Goal: Information Seeking & Learning: Learn about a topic

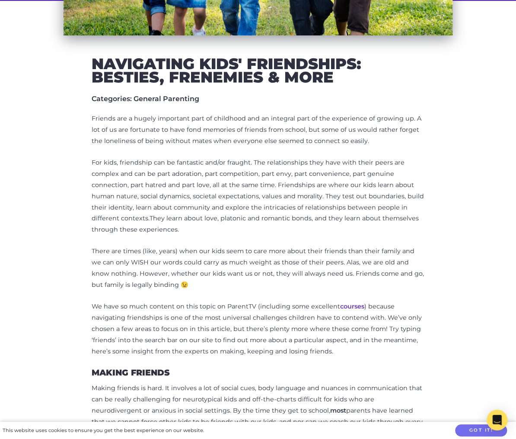
scroll to position [277, 0]
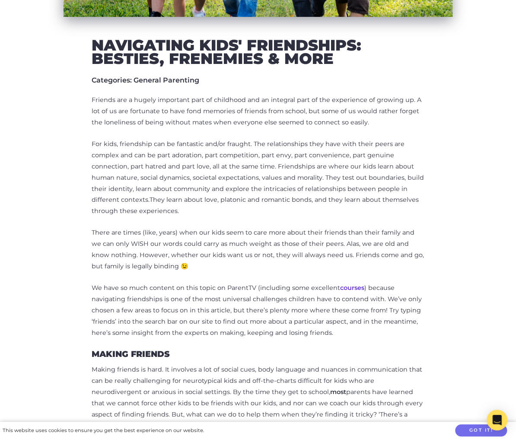
drag, startPoint x: 241, startPoint y: 148, endPoint x: 323, endPoint y: 167, distance: 83.9
click at [323, 128] on p "Friends are a hugely important part of childhood and an integral part of the ex…" at bounding box center [258, 112] width 333 height 34
drag, startPoint x: 323, startPoint y: 167, endPoint x: 322, endPoint y: 245, distance: 78.2
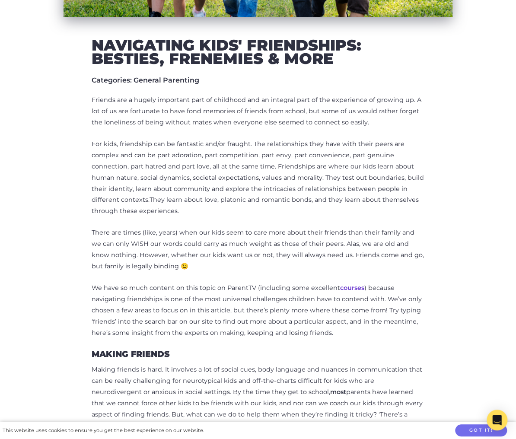
click at [322, 217] on p "For kids, friendship can be fantastic and/or fraught. The relationships they ha…" at bounding box center [258, 178] width 333 height 78
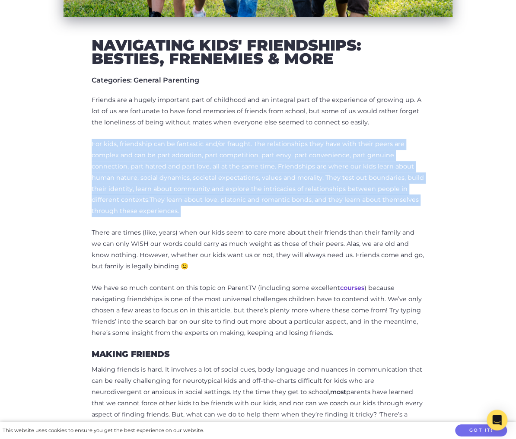
drag, startPoint x: 322, startPoint y: 245, endPoint x: 77, endPoint y: 189, distance: 250.4
click at [92, 189] on p "For kids, friendship can be fantastic and/or fraught. The relationships they ha…" at bounding box center [258, 178] width 333 height 78
click at [236, 187] on p "For kids, friendship can be fantastic and/or fraught. The relationships they ha…" at bounding box center [258, 178] width 333 height 78
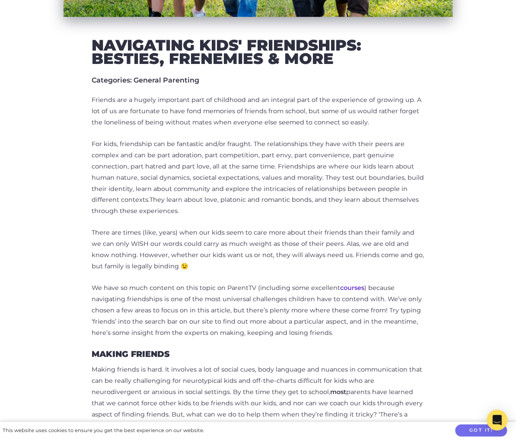
drag, startPoint x: 229, startPoint y: 187, endPoint x: 277, endPoint y: 246, distance: 75.6
click at [277, 217] on p "For kids, friendship can be fantastic and/or fraught. The relationships they ha…" at bounding box center [258, 178] width 333 height 78
drag, startPoint x: 277, startPoint y: 246, endPoint x: 429, endPoint y: 290, distance: 157.8
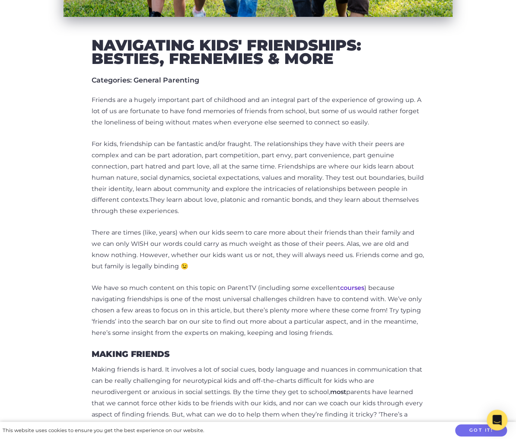
click at [424, 272] on p "There are times (like, years) when our kids seem to care more about their frien…" at bounding box center [258, 249] width 333 height 45
drag, startPoint x: 429, startPoint y: 290, endPoint x: 415, endPoint y: 244, distance: 47.8
click at [415, 217] on p "For kids, friendship can be fantastic and/or fraught. The relationships they ha…" at bounding box center [258, 178] width 333 height 78
drag, startPoint x: 415, startPoint y: 244, endPoint x: 423, endPoint y: 287, distance: 43.9
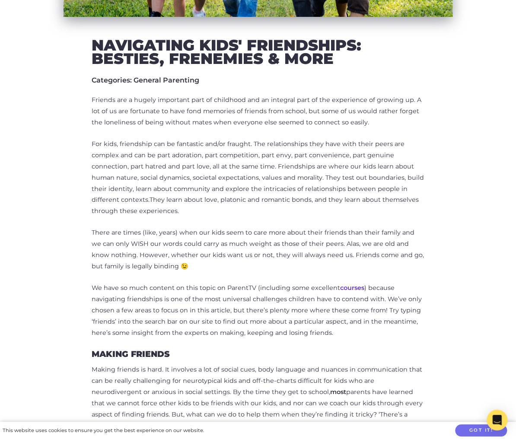
click at [423, 272] on p "There are times (like, years) when our kids seem to care more about their frien…" at bounding box center [258, 249] width 333 height 45
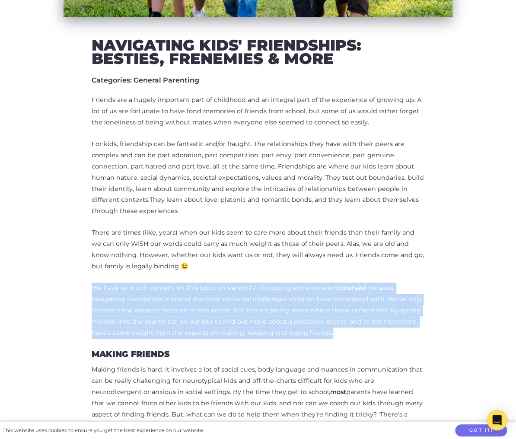
drag, startPoint x: 426, startPoint y: 292, endPoint x: 424, endPoint y: 353, distance: 61.4
click at [424, 339] on p "We have so much content on this topic on ParentTV (including some excellent cou…" at bounding box center [258, 311] width 333 height 56
drag, startPoint x: 424, startPoint y: 355, endPoint x: 418, endPoint y: 292, distance: 63.7
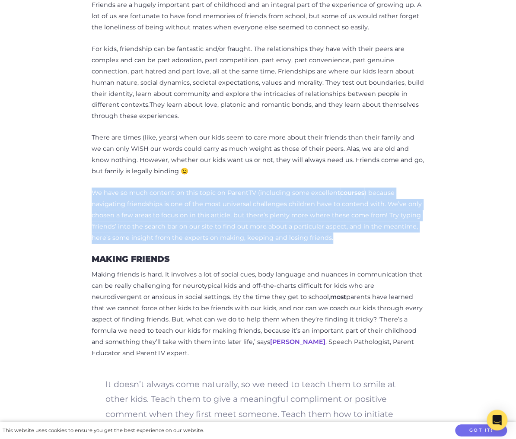
scroll to position [380, 0]
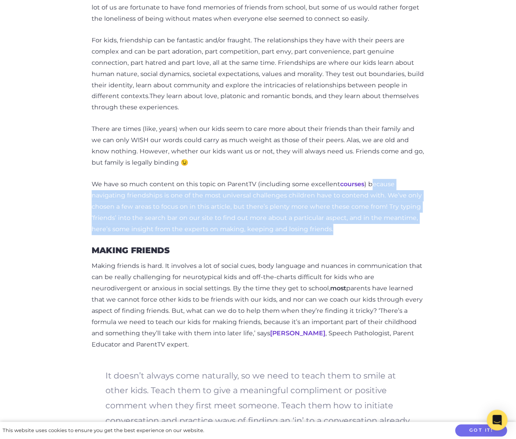
drag, startPoint x: 212, startPoint y: 252, endPoint x: 350, endPoint y: 201, distance: 147.4
click at [350, 201] on p "We have so much content on this topic on ParentTV (including some excellent cou…" at bounding box center [258, 207] width 333 height 56
drag, startPoint x: 114, startPoint y: 216, endPoint x: 232, endPoint y: 254, distance: 123.5
click at [232, 235] on p "We have so much content on this topic on ParentTV (including some excellent cou…" at bounding box center [258, 207] width 333 height 56
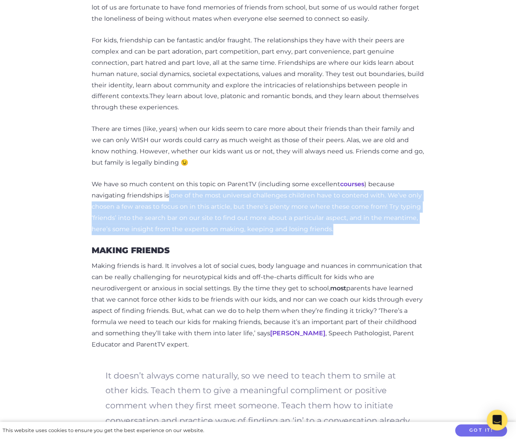
click at [232, 235] on p "We have so much content on this topic on ParentTV (including some excellent cou…" at bounding box center [258, 207] width 333 height 56
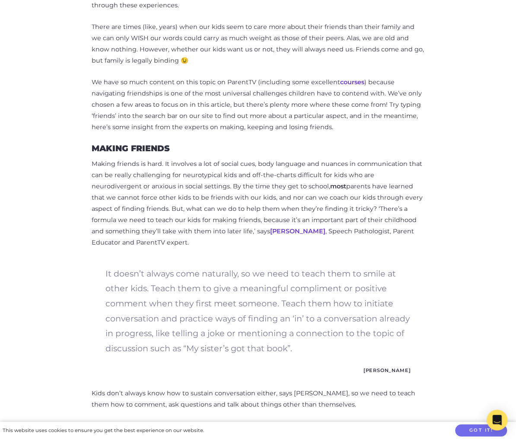
scroll to position [484, 0]
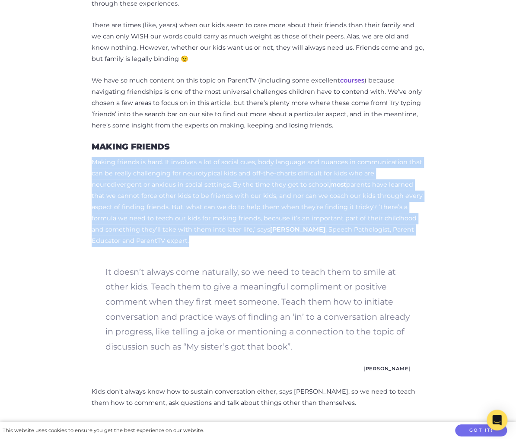
drag, startPoint x: 233, startPoint y: 168, endPoint x: 268, endPoint y: 252, distance: 91.3
click at [268, 246] on p "Making friends is hard. It involves a lot of social cues, body language and nua…" at bounding box center [258, 201] width 333 height 89
drag, startPoint x: 268, startPoint y: 252, endPoint x: 248, endPoint y: 249, distance: 20.6
click at [248, 246] on p "Making friends is hard. It involves a lot of social cues, body language and nua…" at bounding box center [258, 201] width 333 height 89
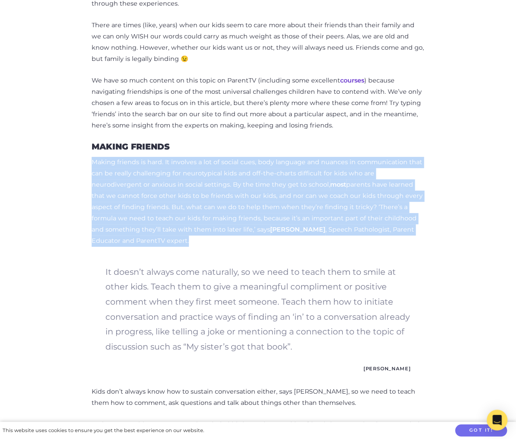
click at [248, 246] on p "Making friends is hard. It involves a lot of social cues, body language and nua…" at bounding box center [258, 201] width 333 height 89
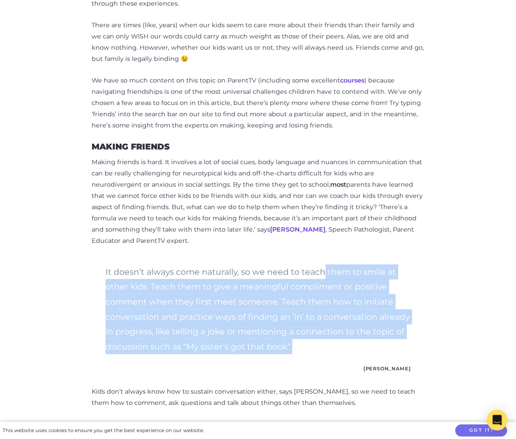
drag, startPoint x: 305, startPoint y: 265, endPoint x: 330, endPoint y: 363, distance: 101.2
click at [329, 353] on p "It doesn’t always come naturally, so we need to teach them to smile at other ki…" at bounding box center [257, 308] width 305 height 89
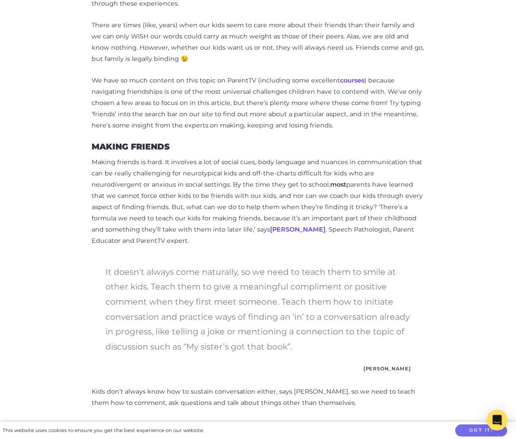
drag, startPoint x: 230, startPoint y: 344, endPoint x: 335, endPoint y: 352, distance: 105.8
click at [335, 352] on p "It doesn’t always come naturally, so we need to teach them to smile at other ki…" at bounding box center [257, 308] width 305 height 89
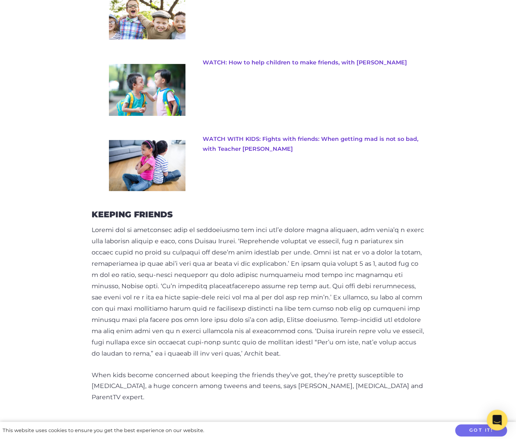
scroll to position [795, 0]
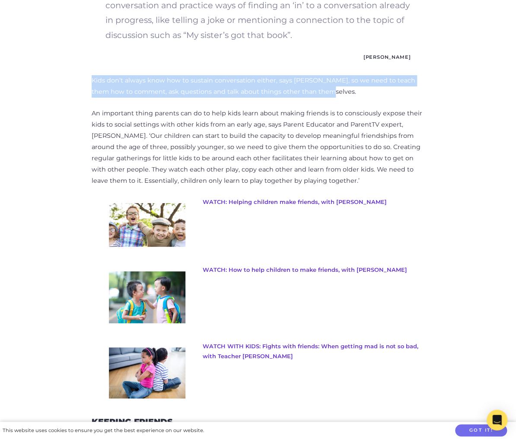
drag, startPoint x: 76, startPoint y: 90, endPoint x: 280, endPoint y: 99, distance: 203.7
click at [280, 98] on p "Kids don’t always know how to sustain conversation either, says Claire, so we n…" at bounding box center [258, 86] width 333 height 22
drag, startPoint x: 280, startPoint y: 99, endPoint x: 70, endPoint y: 91, distance: 209.7
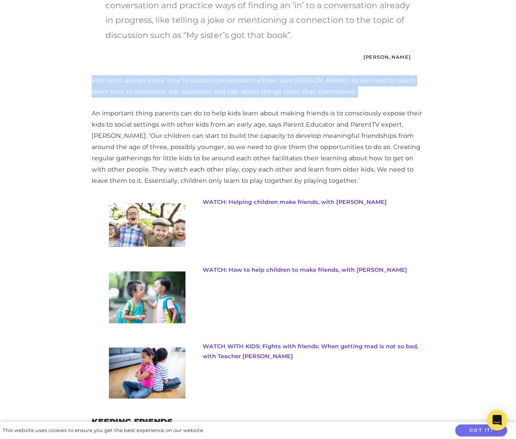
drag, startPoint x: 70, startPoint y: 91, endPoint x: 270, endPoint y: 107, distance: 200.8
click at [270, 98] on p "Kids don’t always know how to sustain conversation either, says Claire, so we n…" at bounding box center [258, 86] width 333 height 22
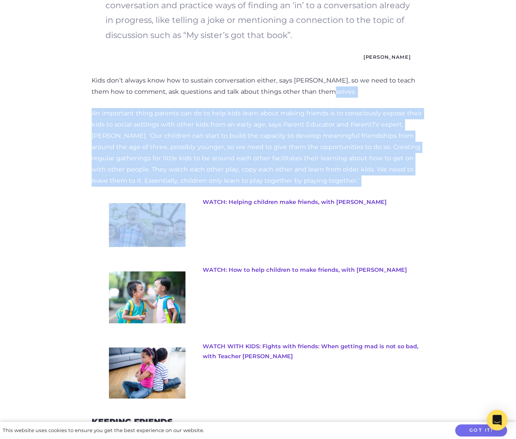
drag, startPoint x: 270, startPoint y: 107, endPoint x: 435, endPoint y: 182, distance: 181.0
click at [424, 182] on p "An important thing parents can do to help kids learn about making friends is to…" at bounding box center [258, 147] width 333 height 78
drag, startPoint x: 435, startPoint y: 182, endPoint x: 76, endPoint y: 119, distance: 363.8
click at [92, 119] on p "An important thing parents can do to help kids learn about making friends is to…" at bounding box center [258, 147] width 333 height 78
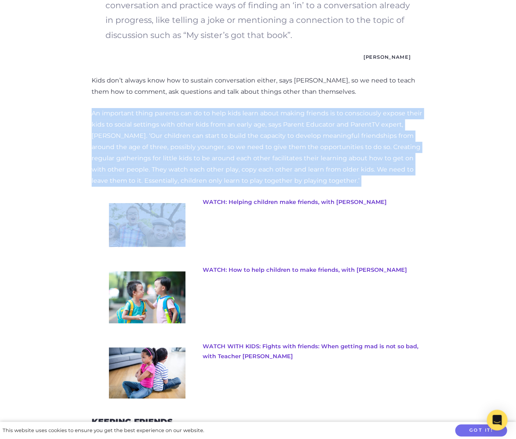
click at [92, 119] on p "An important thing parents can do to help kids learn about making friends is to…" at bounding box center [258, 147] width 333 height 78
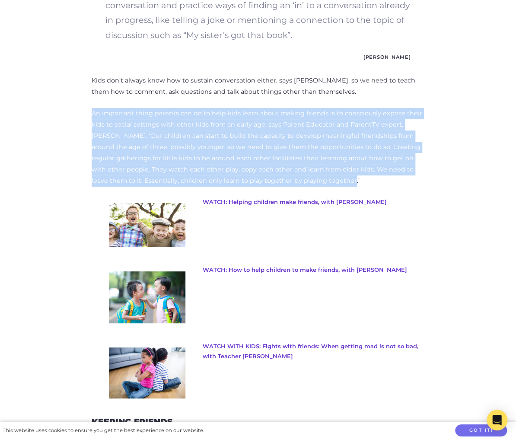
drag, startPoint x: 74, startPoint y: 121, endPoint x: 442, endPoint y: 183, distance: 373.4
click at [424, 183] on p "An important thing parents can do to help kids learn about making friends is to…" at bounding box center [258, 147] width 333 height 78
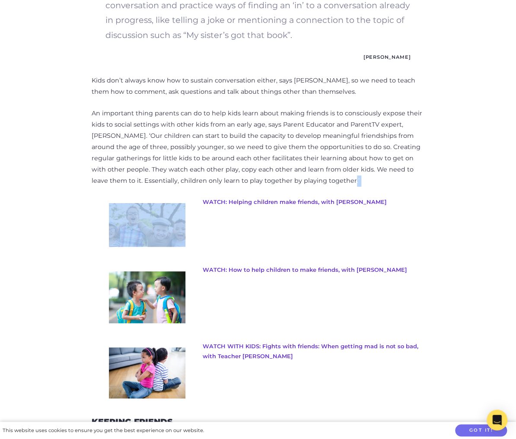
drag, startPoint x: 440, startPoint y: 183, endPoint x: 444, endPoint y: 179, distance: 5.5
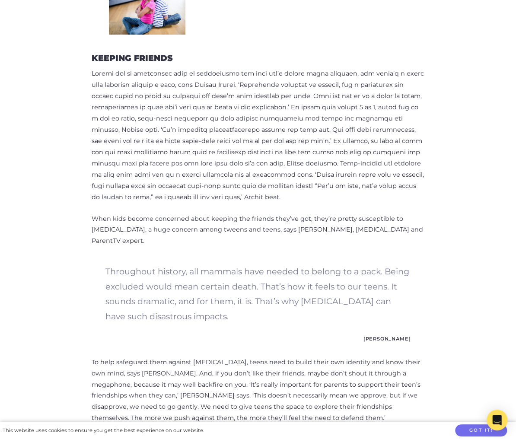
scroll to position [1175, 0]
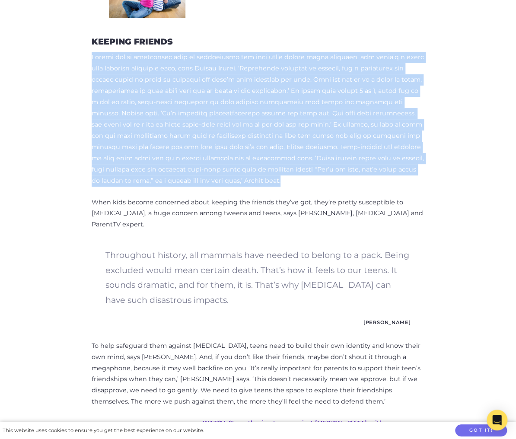
drag, startPoint x: 323, startPoint y: 60, endPoint x: 339, endPoint y: 190, distance: 130.6
click at [339, 190] on div "Friends are a hugely important part of childhood and an integral part of the ex…" at bounding box center [258, 318] width 333 height 2244
click at [339, 186] on p at bounding box center [258, 119] width 333 height 134
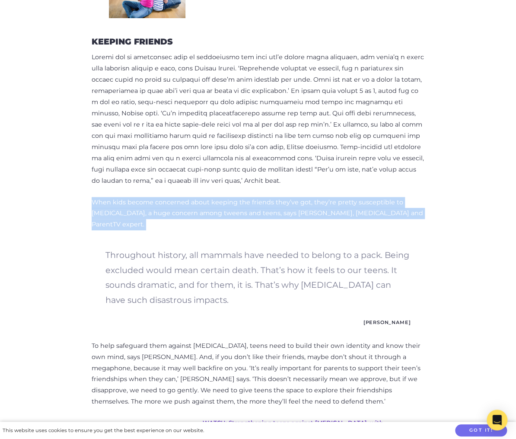
drag, startPoint x: 339, startPoint y: 190, endPoint x: 426, endPoint y: 225, distance: 93.6
click at [424, 225] on div "Friends are a hugely important part of childhood and an integral part of the ex…" at bounding box center [258, 318] width 333 height 2244
click at [424, 225] on p "When kids become concerned about keeping the friends they’ve got, they’re prett…" at bounding box center [258, 214] width 333 height 34
drag, startPoint x: 426, startPoint y: 225, endPoint x: 417, endPoint y: 193, distance: 33.1
click at [417, 193] on div "Friends are a hugely important part of childhood and an integral part of the ex…" at bounding box center [258, 318] width 333 height 2244
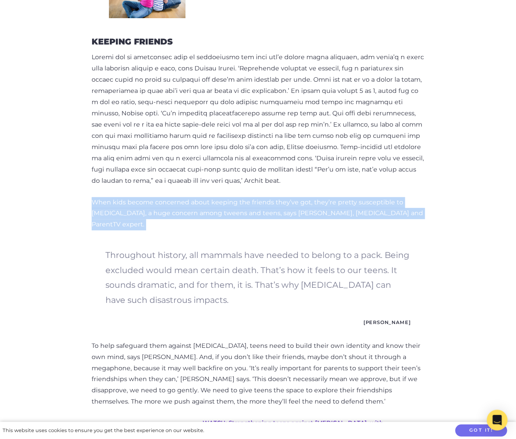
click at [417, 186] on p at bounding box center [258, 119] width 333 height 134
drag, startPoint x: 420, startPoint y: 204, endPoint x: 421, endPoint y: 221, distance: 16.4
click at [421, 221] on div "Friends are a hugely important part of childhood and an integral part of the ex…" at bounding box center [258, 318] width 333 height 2244
click at [421, 221] on p "When kids become concerned about keeping the friends they’ve got, they’re prett…" at bounding box center [258, 214] width 333 height 34
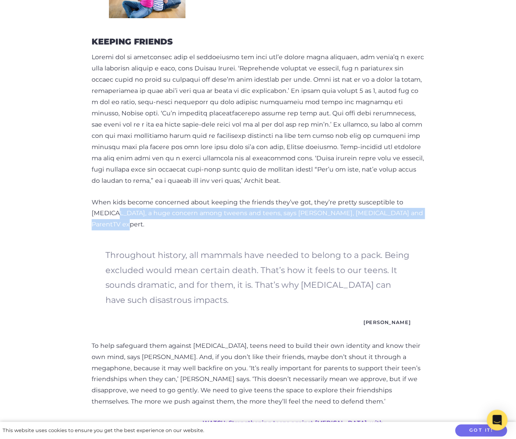
drag, startPoint x: 415, startPoint y: 217, endPoint x: 403, endPoint y: 197, distance: 23.4
click at [403, 197] on div "Friends are a hugely important part of childhood and an integral part of the ex…" at bounding box center [258, 318] width 333 height 2244
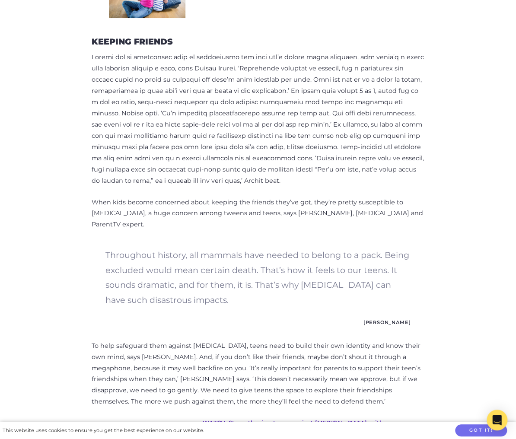
click at [401, 186] on p at bounding box center [258, 119] width 333 height 134
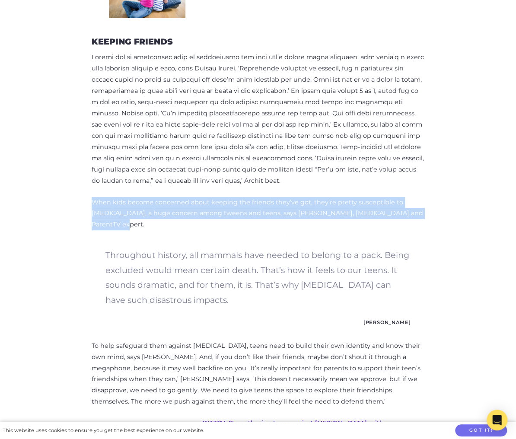
drag, startPoint x: 396, startPoint y: 192, endPoint x: 402, endPoint y: 219, distance: 27.5
click at [402, 219] on div "Friends are a hugely important part of childhood and an integral part of the ex…" at bounding box center [258, 318] width 333 height 2244
click at [402, 219] on p "When kids become concerned about keeping the friends they’ve got, they’re prett…" at bounding box center [258, 214] width 333 height 34
drag, startPoint x: 402, startPoint y: 219, endPoint x: 76, endPoint y: 213, distance: 325.9
click at [92, 213] on p "When kids become concerned about keeping the friends they’ve got, they’re prett…" at bounding box center [258, 214] width 333 height 34
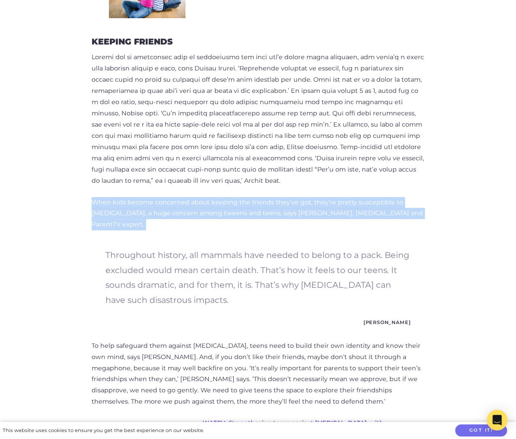
click at [92, 213] on p "When kids become concerned about keeping the friends they’ve got, they’re prett…" at bounding box center [258, 214] width 333 height 34
drag, startPoint x: 71, startPoint y: 211, endPoint x: 401, endPoint y: 226, distance: 330.5
click at [401, 226] on div "Navigating Kids' Friendships: Besties, Frenemies & More Categories: General Par…" at bounding box center [258, 356] width 415 height 2432
click at [394, 225] on p "When kids become concerned about keeping the friends they’ve got, they’re prett…" at bounding box center [258, 214] width 333 height 34
click at [390, 223] on p "When kids become concerned about keeping the friends they’ve got, they’re prett…" at bounding box center [258, 214] width 333 height 34
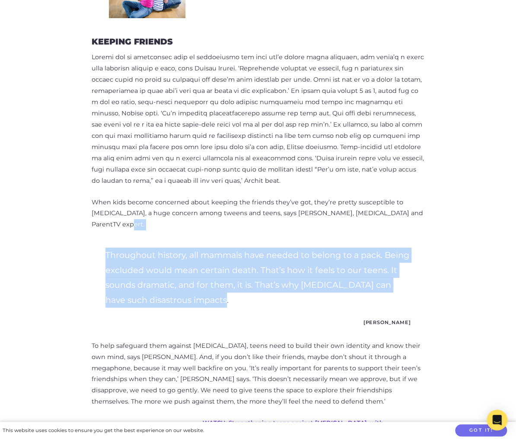
drag, startPoint x: 387, startPoint y: 223, endPoint x: 367, endPoint y: 296, distance: 75.4
click at [367, 296] on div "Friends are a hugely important part of childhood and an integral part of the ex…" at bounding box center [258, 318] width 333 height 2244
click at [366, 296] on p "Throughout history, all mammals have needed to belong to a pack. Being excluded…" at bounding box center [257, 278] width 305 height 60
drag, startPoint x: 366, startPoint y: 296, endPoint x: 372, endPoint y: 227, distance: 68.5
click at [372, 227] on div "Friends are a hugely important part of childhood and an integral part of the ex…" at bounding box center [258, 318] width 333 height 2244
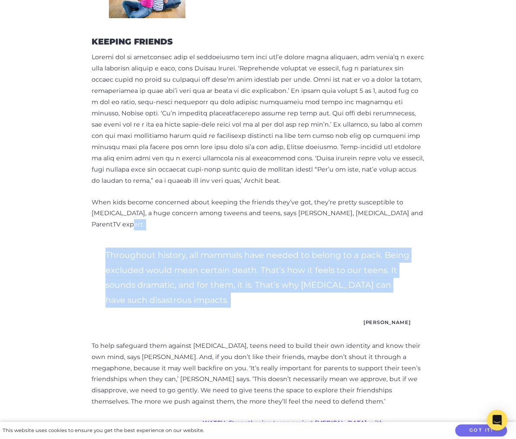
click at [372, 227] on p "When kids become concerned about keeping the friends they’ve got, they’re prett…" at bounding box center [258, 214] width 333 height 34
drag, startPoint x: 371, startPoint y: 227, endPoint x: 364, endPoint y: 296, distance: 69.1
click at [364, 296] on div "Friends are a hugely important part of childhood and an integral part of the ex…" at bounding box center [258, 318] width 333 height 2244
click at [364, 296] on p "Throughout history, all mammals have needed to belong to a pack. Being excluded…" at bounding box center [257, 278] width 305 height 60
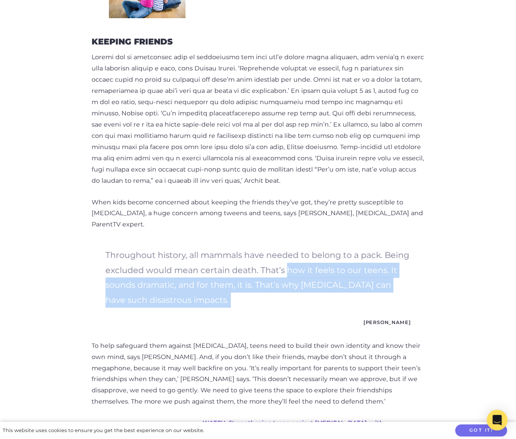
drag, startPoint x: 364, startPoint y: 296, endPoint x: 275, endPoint y: 267, distance: 93.2
click at [275, 267] on p "Throughout history, all mammals have needed to belong to a pack. Being excluded…" at bounding box center [257, 278] width 305 height 60
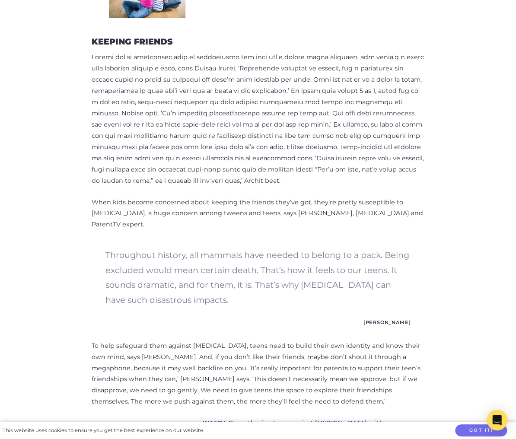
click at [246, 268] on p "Throughout history, all mammals have needed to belong to a pack. Being excluded…" at bounding box center [257, 278] width 305 height 60
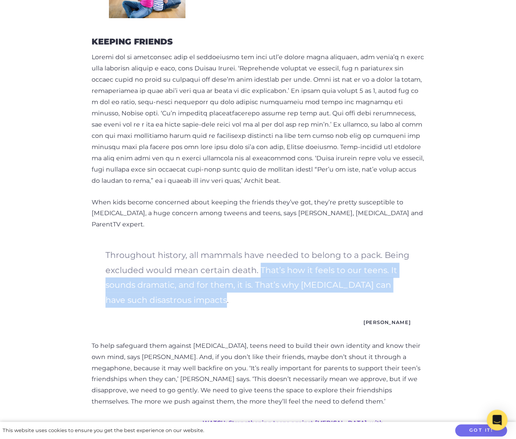
drag, startPoint x: 244, startPoint y: 268, endPoint x: 280, endPoint y: 299, distance: 48.1
click at [280, 299] on p "Throughout history, all mammals have needed to belong to a pack. Being excluded…" at bounding box center [257, 278] width 305 height 60
drag, startPoint x: 280, startPoint y: 299, endPoint x: 258, endPoint y: 270, distance: 36.7
click at [258, 270] on p "Throughout history, all mammals have needed to belong to a pack. Being excluded…" at bounding box center [257, 278] width 305 height 60
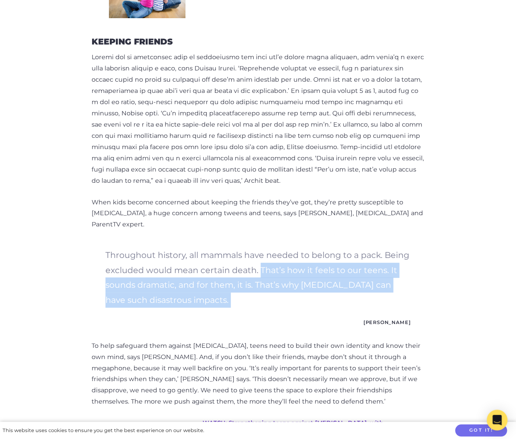
click at [258, 270] on p "Throughout history, all mammals have needed to belong to a pack. Being excluded…" at bounding box center [257, 278] width 305 height 60
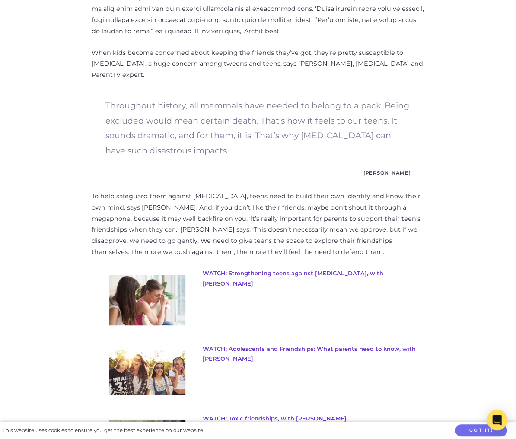
scroll to position [1348, 0]
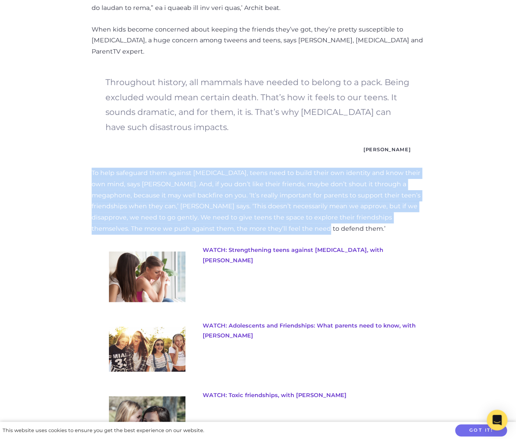
drag, startPoint x: 64, startPoint y: 167, endPoint x: 459, endPoint y: 217, distance: 397.7
click at [459, 217] on div "Navigating Kids' Friendships: Besties, Frenemies & More Categories: General Par…" at bounding box center [258, 183] width 415 height 2432
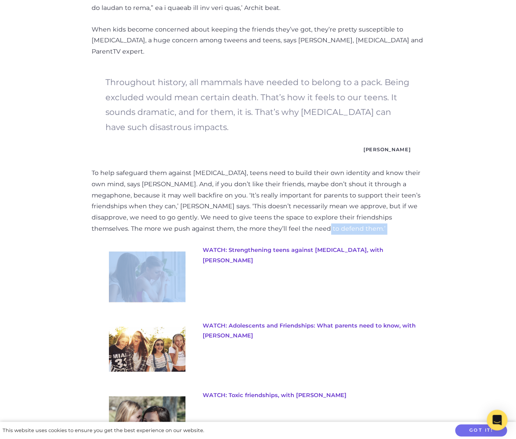
drag, startPoint x: 459, startPoint y: 217, endPoint x: 420, endPoint y: 220, distance: 39.0
click at [420, 220] on div "Navigating Kids' Friendships: Besties, Frenemies & More Categories: General Par…" at bounding box center [258, 183] width 415 height 2432
click at [420, 220] on p "To help safeguard them against peer pressure, teens need to build their own ide…" at bounding box center [258, 201] width 333 height 67
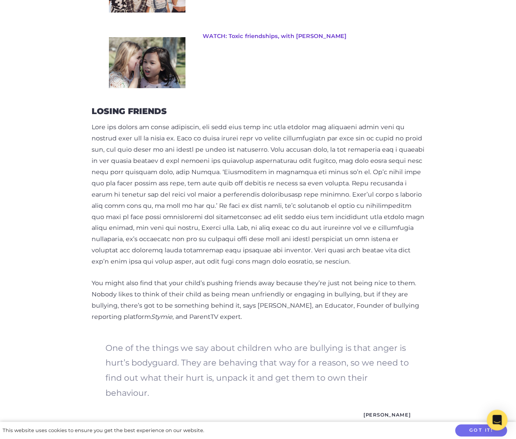
scroll to position [1729, 0]
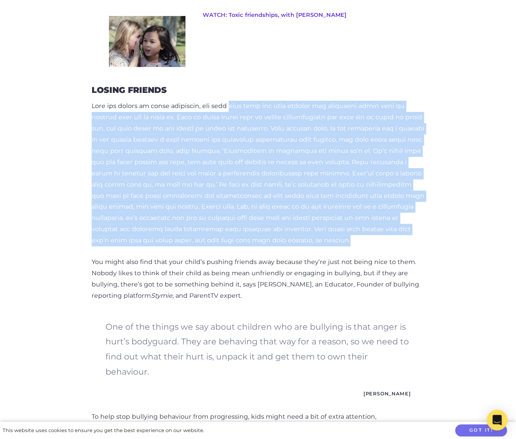
drag, startPoint x: 210, startPoint y: 115, endPoint x: 264, endPoint y: 242, distance: 138.1
click at [264, 242] on p at bounding box center [258, 174] width 333 height 146
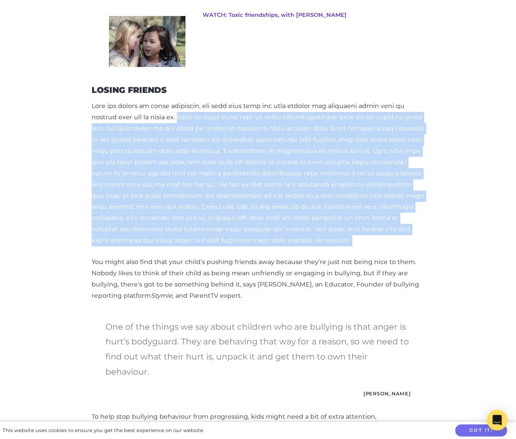
drag, startPoint x: 264, startPoint y: 242, endPoint x: 116, endPoint y: 126, distance: 188.7
click at [116, 126] on p at bounding box center [258, 174] width 333 height 146
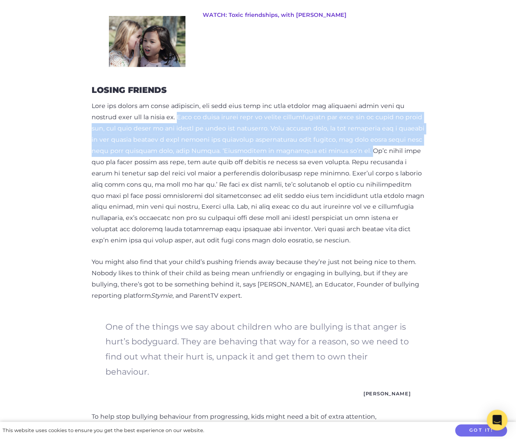
drag, startPoint x: 111, startPoint y: 126, endPoint x: 206, endPoint y: 163, distance: 101.9
click at [206, 163] on p at bounding box center [258, 174] width 333 height 146
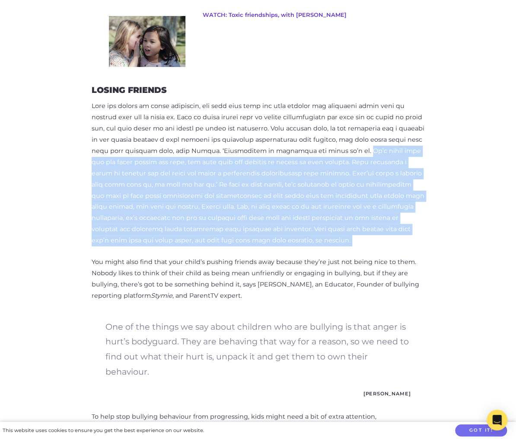
drag, startPoint x: 206, startPoint y: 163, endPoint x: 327, endPoint y: 237, distance: 142.0
click at [327, 237] on p at bounding box center [258, 174] width 333 height 146
click at [327, 236] on p at bounding box center [258, 174] width 333 height 146
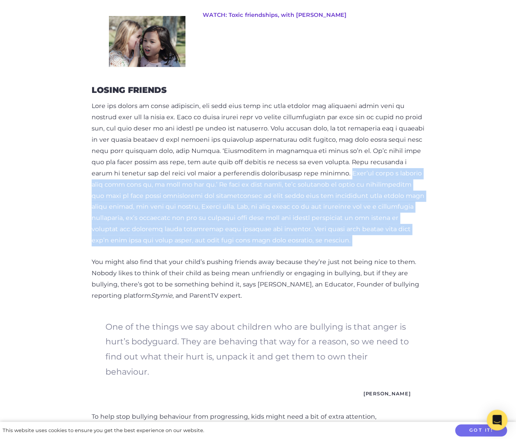
drag, startPoint x: 327, startPoint y: 236, endPoint x: 71, endPoint y: 184, distance: 261.5
drag, startPoint x: 73, startPoint y: 183, endPoint x: 169, endPoint y: 239, distance: 111.2
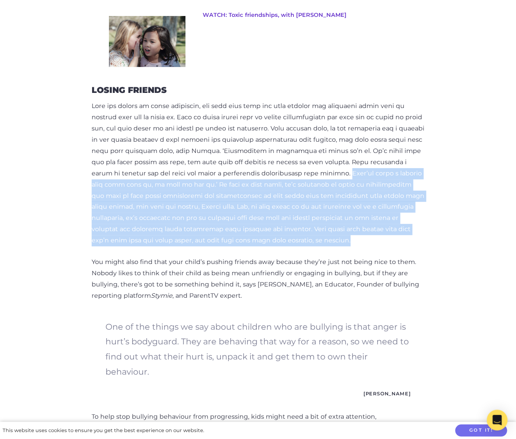
click at [169, 239] on p at bounding box center [258, 174] width 333 height 146
drag, startPoint x: 169, startPoint y: 239, endPoint x: 69, endPoint y: 182, distance: 115.4
drag, startPoint x: 69, startPoint y: 182, endPoint x: 137, endPoint y: 242, distance: 91.2
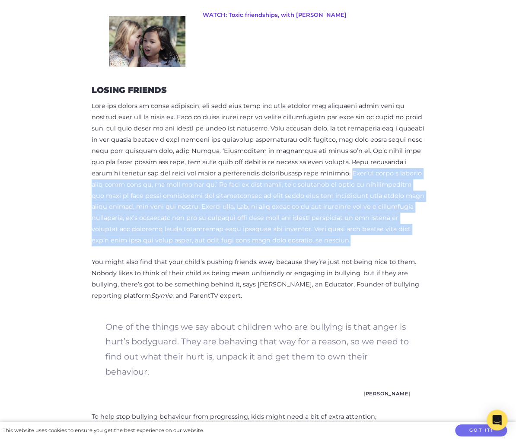
click at [150, 240] on p at bounding box center [258, 174] width 333 height 146
drag, startPoint x: 149, startPoint y: 241, endPoint x: 73, endPoint y: 182, distance: 95.4
click at [92, 187] on p at bounding box center [258, 174] width 333 height 146
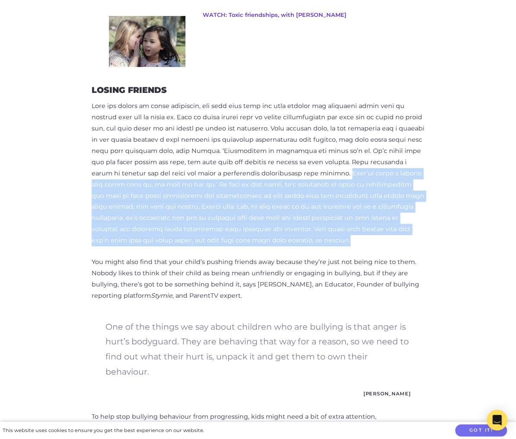
drag, startPoint x: 73, startPoint y: 183, endPoint x: 145, endPoint y: 243, distance: 93.8
click at [145, 243] on p at bounding box center [258, 174] width 333 height 146
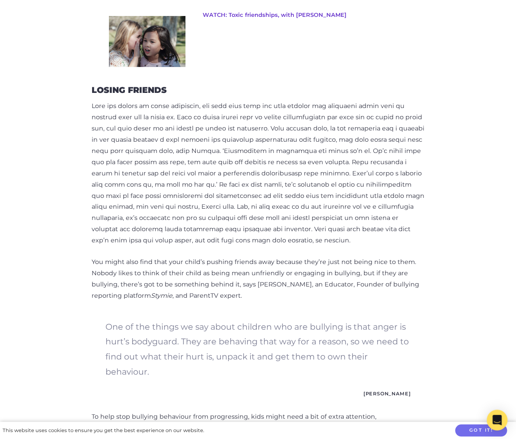
drag, startPoint x: 145, startPoint y: 243, endPoint x: 158, endPoint y: 243, distance: 12.5
click at [158, 243] on p at bounding box center [258, 174] width 333 height 146
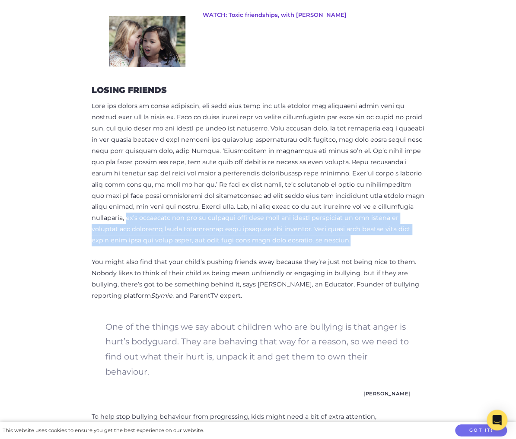
drag, startPoint x: 156, startPoint y: 239, endPoint x: 380, endPoint y: 204, distance: 227.5
click at [380, 204] on p at bounding box center [258, 174] width 333 height 146
drag, startPoint x: 380, startPoint y: 204, endPoint x: 385, endPoint y: 236, distance: 32.3
click at [385, 236] on p at bounding box center [258, 174] width 333 height 146
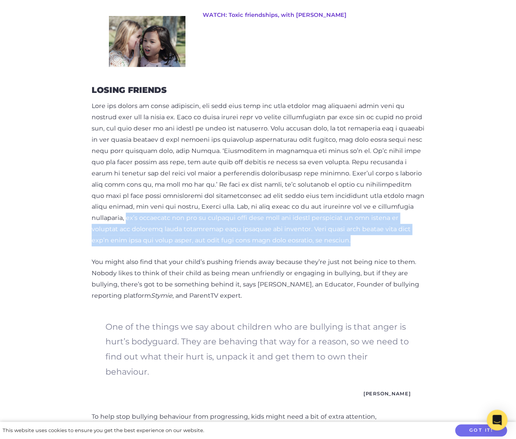
click at [385, 236] on p at bounding box center [258, 174] width 333 height 146
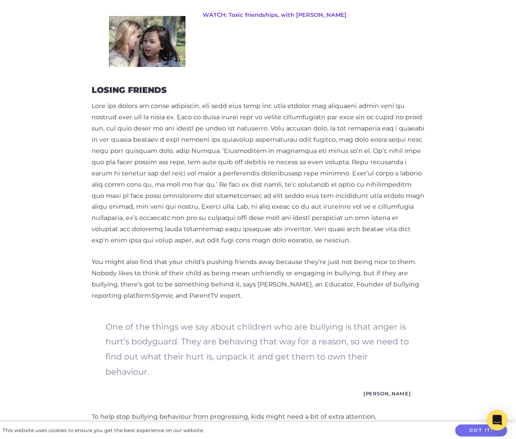
drag, startPoint x: 385, startPoint y: 236, endPoint x: 353, endPoint y: 235, distance: 32.0
click at [353, 235] on p at bounding box center [258, 174] width 333 height 146
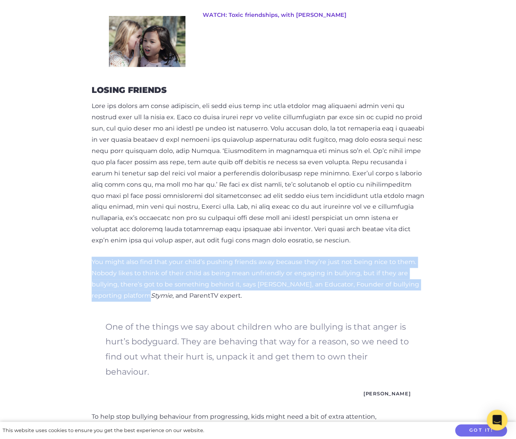
drag, startPoint x: 353, startPoint y: 235, endPoint x: 360, endPoint y: 287, distance: 52.3
click at [360, 287] on p "You might also find that your child’s pushing friends away because they’re just…" at bounding box center [258, 279] width 333 height 45
drag, startPoint x: 361, startPoint y: 293, endPoint x: 354, endPoint y: 238, distance: 54.9
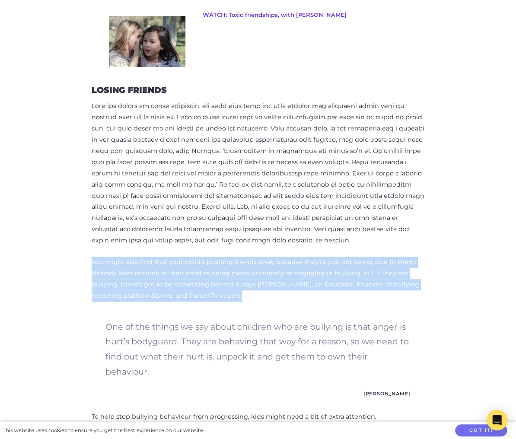
click at [354, 238] on p at bounding box center [258, 174] width 333 height 146
drag, startPoint x: 353, startPoint y: 240, endPoint x: 356, endPoint y: 293, distance: 53.2
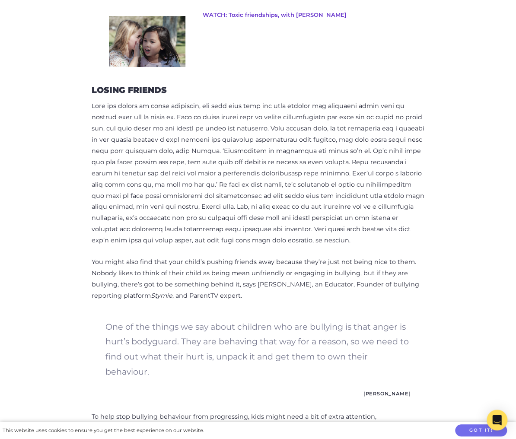
click at [385, 209] on p at bounding box center [258, 174] width 333 height 146
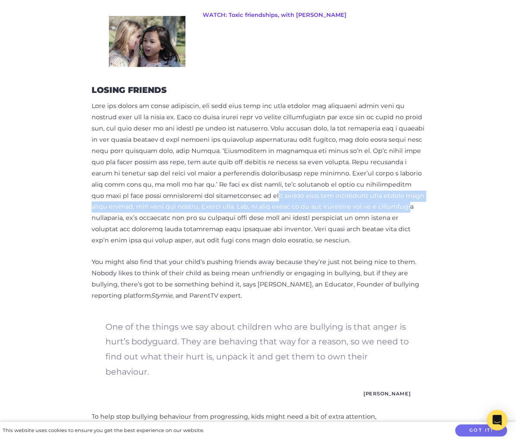
drag, startPoint x: 337, startPoint y: 206, endPoint x: 248, endPoint y: 196, distance: 90.0
click at [248, 196] on p at bounding box center [258, 174] width 333 height 146
drag, startPoint x: 248, startPoint y: 196, endPoint x: 265, endPoint y: 201, distance: 18.5
click at [248, 196] on p at bounding box center [258, 174] width 333 height 146
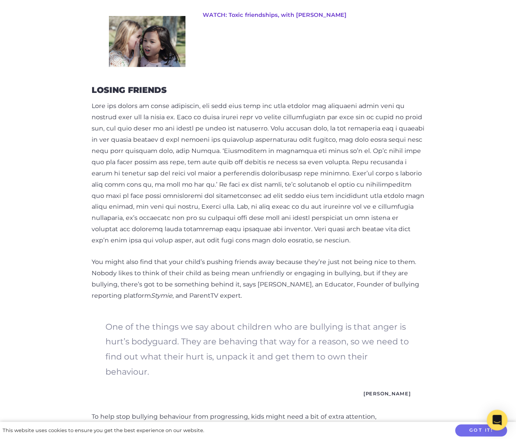
click at [333, 217] on p at bounding box center [258, 174] width 333 height 146
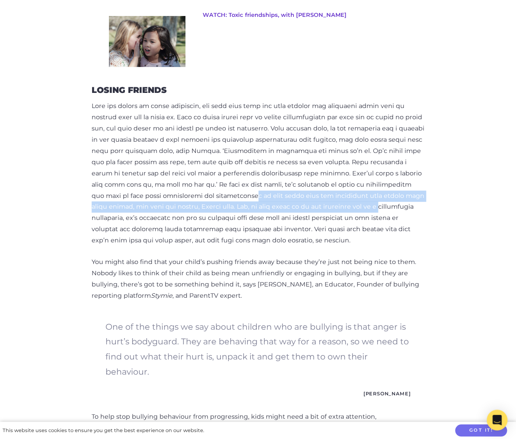
drag, startPoint x: 308, startPoint y: 207, endPoint x: 226, endPoint y: 191, distance: 83.6
click at [226, 191] on p at bounding box center [258, 174] width 333 height 146
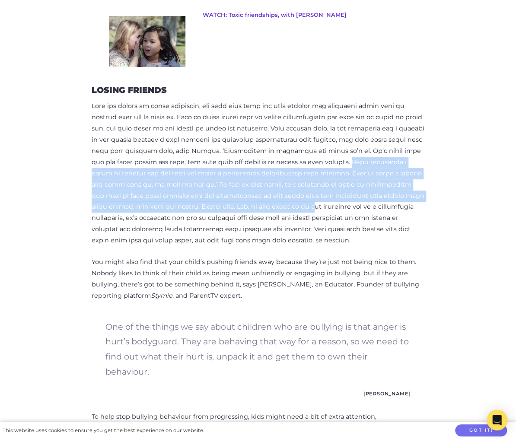
drag, startPoint x: 243, startPoint y: 204, endPoint x: 144, endPoint y: 174, distance: 103.8
click at [144, 174] on p at bounding box center [258, 174] width 333 height 146
click at [150, 175] on p at bounding box center [258, 174] width 333 height 146
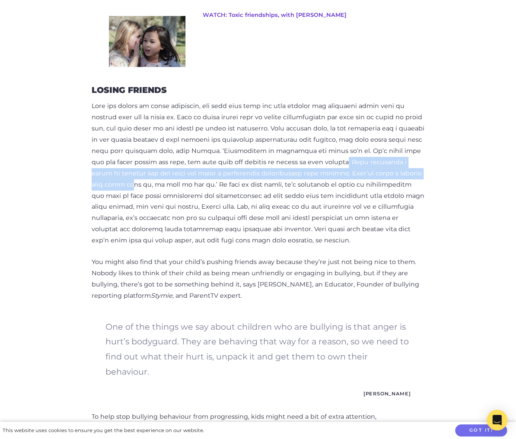
drag, startPoint x: 140, startPoint y: 170, endPoint x: 188, endPoint y: 182, distance: 50.3
click at [188, 182] on p at bounding box center [258, 174] width 333 height 146
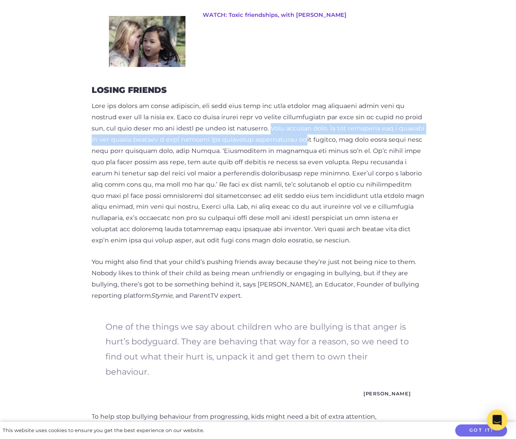
drag, startPoint x: 180, startPoint y: 137, endPoint x: 187, endPoint y: 152, distance: 17.2
click at [187, 152] on p at bounding box center [258, 174] width 333 height 146
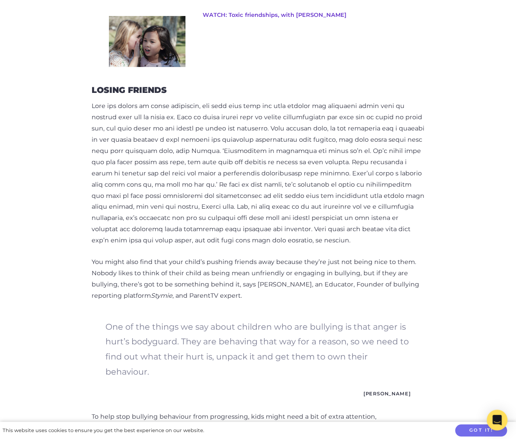
click at [162, 143] on p at bounding box center [258, 174] width 333 height 146
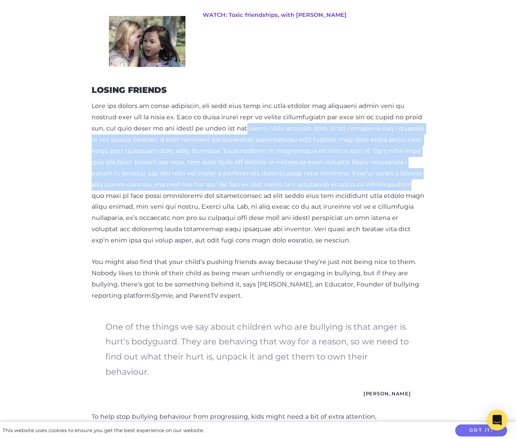
drag, startPoint x: 155, startPoint y: 134, endPoint x: 434, endPoint y: 178, distance: 282.1
click at [424, 178] on p at bounding box center [258, 174] width 333 height 146
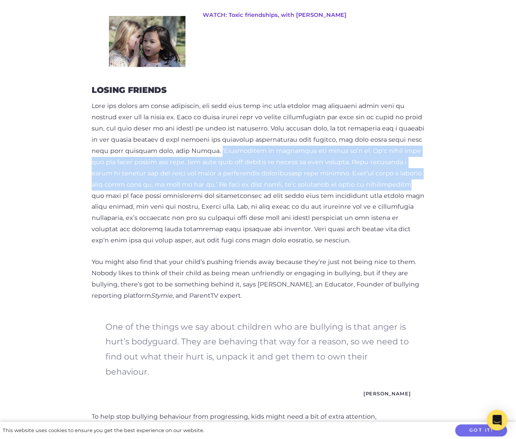
drag, startPoint x: 434, startPoint y: 179, endPoint x: 73, endPoint y: 162, distance: 361.7
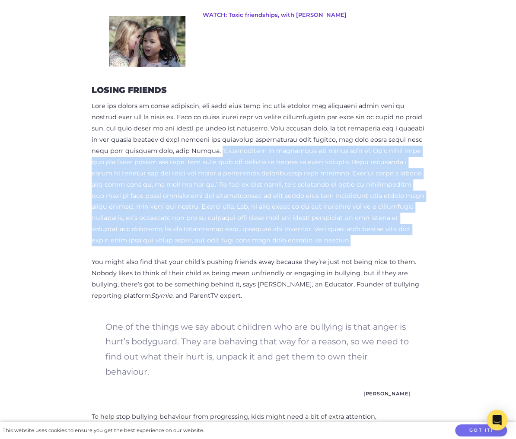
drag, startPoint x: 73, startPoint y: 162, endPoint x: 440, endPoint y: 241, distance: 375.7
click at [424, 241] on p at bounding box center [258, 174] width 333 height 146
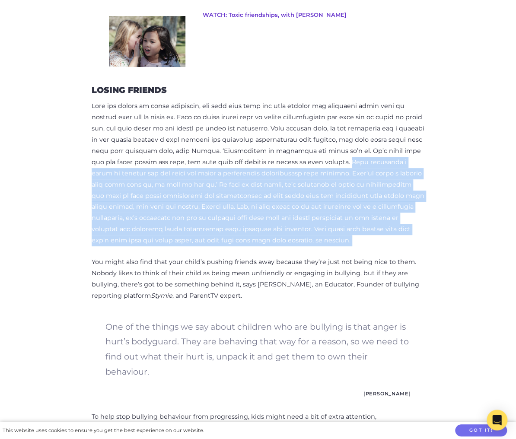
drag, startPoint x: 433, startPoint y: 240, endPoint x: 145, endPoint y: 171, distance: 296.8
click at [145, 171] on p at bounding box center [258, 174] width 333 height 146
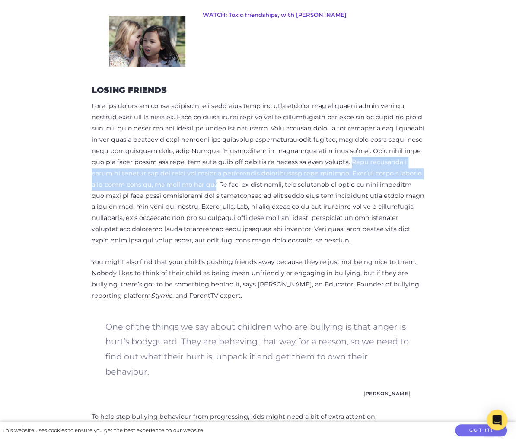
drag, startPoint x: 145, startPoint y: 171, endPoint x: 253, endPoint y: 185, distance: 108.9
click at [253, 185] on p at bounding box center [258, 174] width 333 height 146
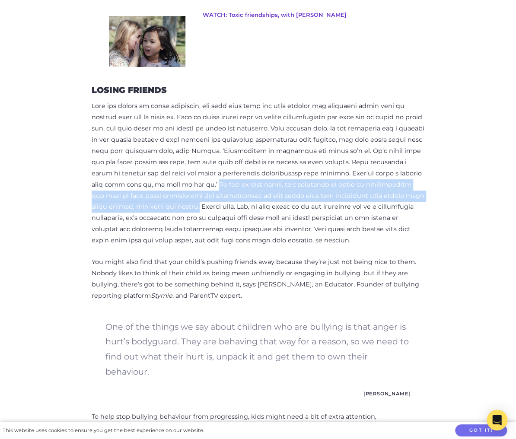
drag, startPoint x: 257, startPoint y: 184, endPoint x: 133, endPoint y: 204, distance: 125.2
click at [133, 204] on p at bounding box center [258, 174] width 333 height 146
drag, startPoint x: 132, startPoint y: 205, endPoint x: 258, endPoint y: 183, distance: 127.2
click at [258, 183] on p at bounding box center [258, 174] width 333 height 146
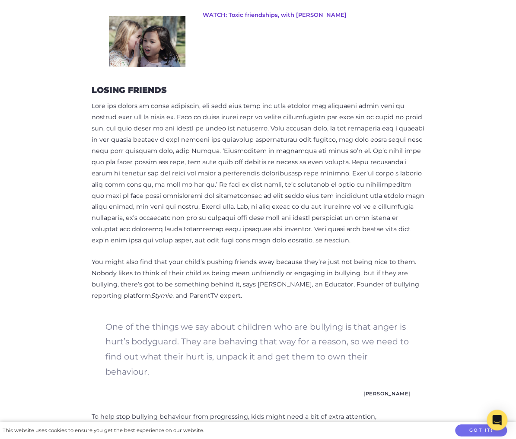
click at [199, 276] on p "You might also find that your child’s pushing friends away because they’re just…" at bounding box center [258, 279] width 333 height 45
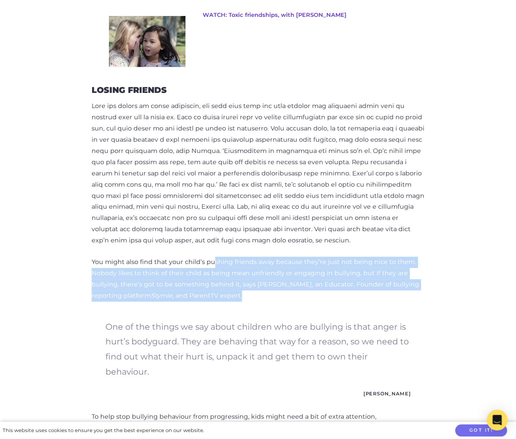
drag, startPoint x: 194, startPoint y: 250, endPoint x: 197, endPoint y: 289, distance: 38.5
click at [197, 289] on p "You might also find that your child’s pushing friends away because they’re just…" at bounding box center [258, 279] width 333 height 45
drag, startPoint x: 197, startPoint y: 289, endPoint x: 188, endPoint y: 239, distance: 50.8
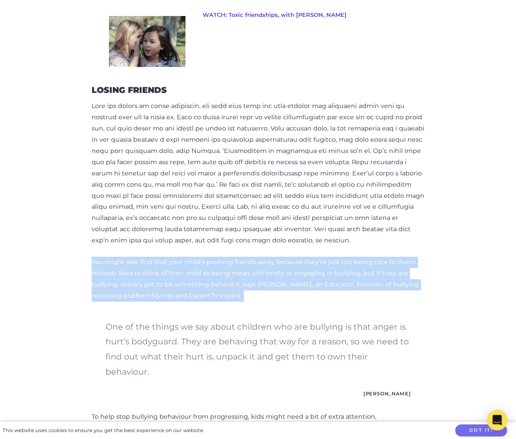
click at [188, 239] on p at bounding box center [258, 174] width 333 height 146
drag, startPoint x: 188, startPoint y: 239, endPoint x: 197, endPoint y: 293, distance: 55.6
click at [197, 293] on p "You might also find that your child’s pushing friends away because they’re just…" at bounding box center [258, 279] width 333 height 45
drag, startPoint x: 197, startPoint y: 293, endPoint x: 413, endPoint y: 297, distance: 215.7
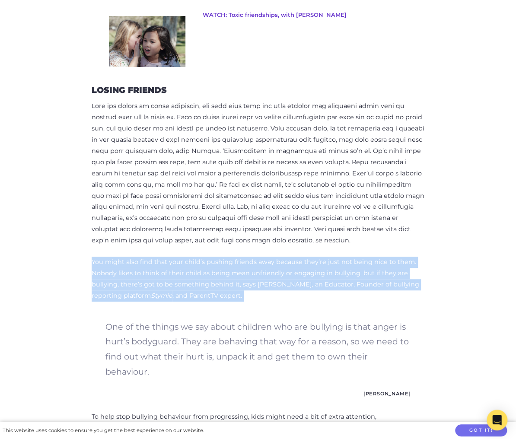
click at [413, 297] on p "You might also find that your child’s pushing friends away because they’re just…" at bounding box center [258, 279] width 333 height 45
drag, startPoint x: 303, startPoint y: 292, endPoint x: 352, endPoint y: 357, distance: 81.2
click at [352, 357] on p "One of the things we say about children who are bullying is that anger is hurt’…" at bounding box center [257, 349] width 305 height 60
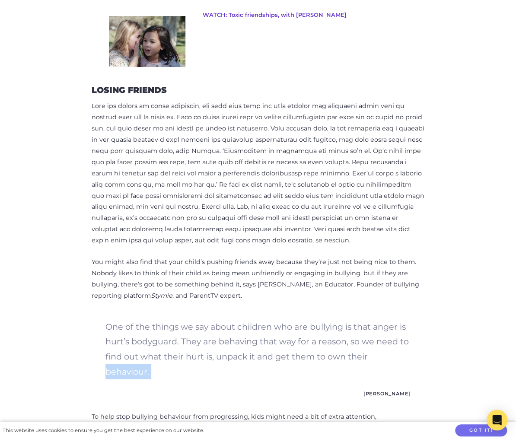
drag, startPoint x: 352, startPoint y: 357, endPoint x: 290, endPoint y: 352, distance: 62.0
click at [290, 352] on p "One of the things we say about children who are bullying is that anger is hurt’…" at bounding box center [257, 349] width 305 height 60
click at [284, 349] on p "One of the things we say about children who are bullying is that anger is hurt’…" at bounding box center [257, 349] width 305 height 60
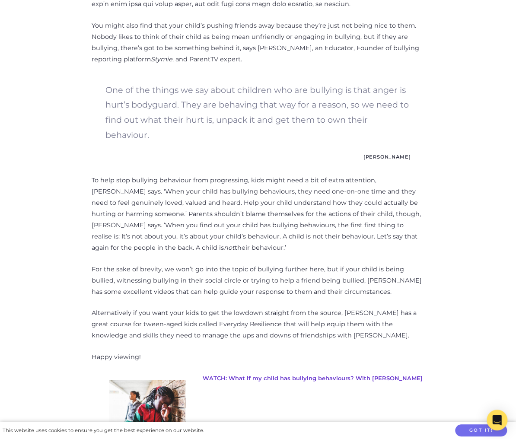
scroll to position [2005, 0]
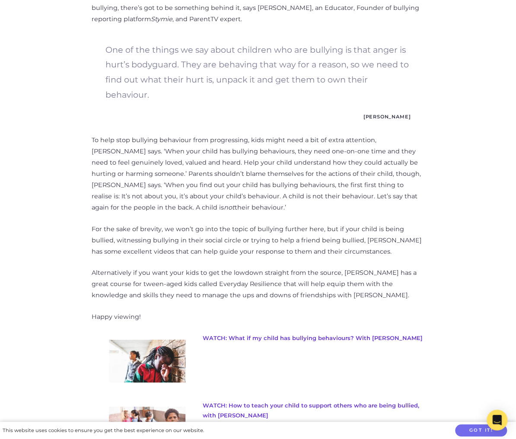
drag, startPoint x: 73, startPoint y: 118, endPoint x: 320, endPoint y: 178, distance: 254.9
click at [320, 178] on p "To help stop bullying behaviour from progressing, kids might need a bit of extr…" at bounding box center [258, 174] width 333 height 78
drag, startPoint x: 320, startPoint y: 178, endPoint x: 341, endPoint y: 229, distance: 54.5
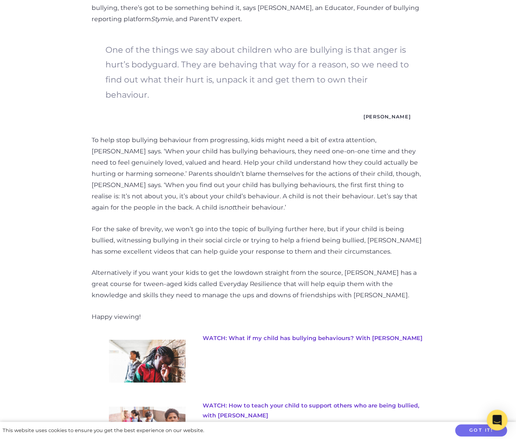
click at [341, 228] on p "For the sake of brevity, we won’t go into the topic of bullying further here, b…" at bounding box center [258, 241] width 333 height 34
drag, startPoint x: 341, startPoint y: 228, endPoint x: 245, endPoint y: 223, distance: 95.2
click at [245, 224] on p "For the sake of brevity, we won’t go into the topic of bullying further here, b…" at bounding box center [258, 241] width 333 height 34
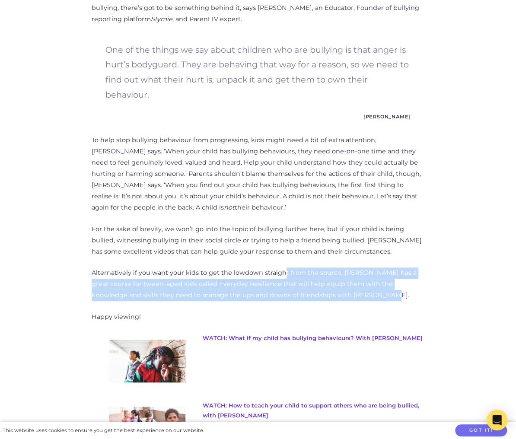
drag, startPoint x: 265, startPoint y: 232, endPoint x: 275, endPoint y: 270, distance: 38.5
click at [275, 270] on p "Alternatively if you want your kids to get the lowdown straight from the source…" at bounding box center [258, 285] width 333 height 34
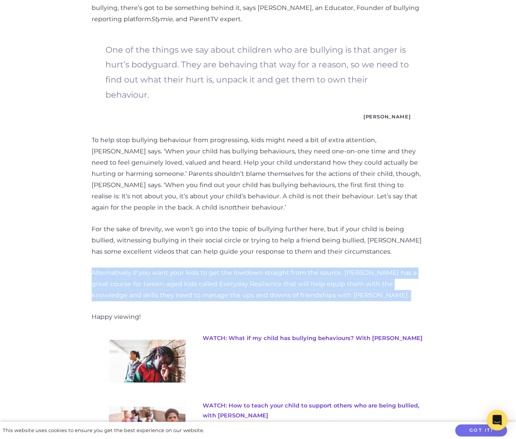
drag, startPoint x: 275, startPoint y: 270, endPoint x: 272, endPoint y: 223, distance: 46.8
click at [272, 224] on p "For the sake of brevity, we won’t go into the topic of bullying further here, b…" at bounding box center [258, 241] width 333 height 34
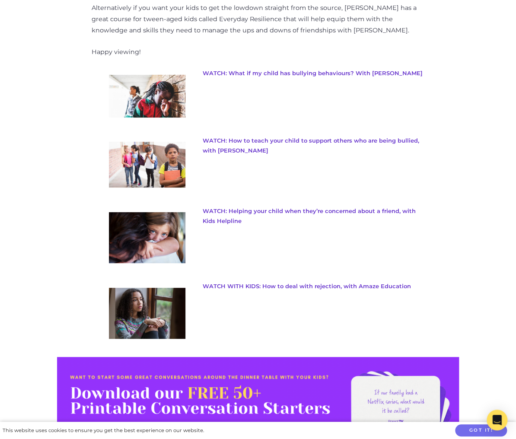
scroll to position [2275, 0]
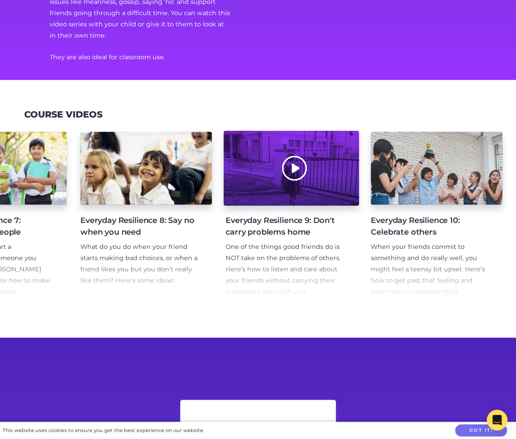
scroll to position [277, 0]
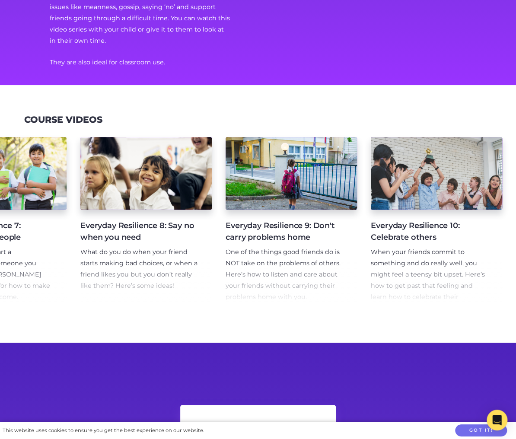
click at [123, 312] on div "Everyday Resilience: Mini Intro What’s this Everyday Resilience course for kids…" at bounding box center [258, 222] width 516 height 190
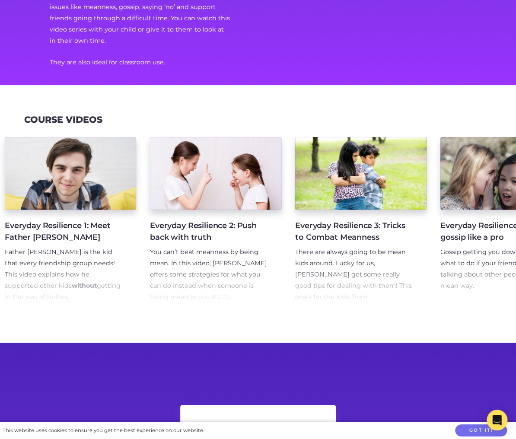
scroll to position [0, 0]
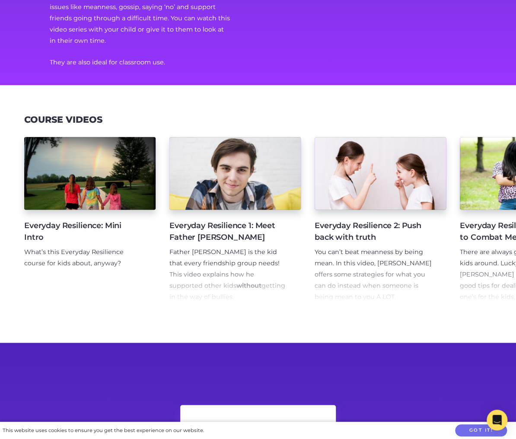
drag, startPoint x: 369, startPoint y: 319, endPoint x: 13, endPoint y: 322, distance: 356.5
click at [13, 322] on section "Course Videos Everyday Resilience: Mini Intro What’s this Everyday Resilience c…" at bounding box center [258, 214] width 516 height 258
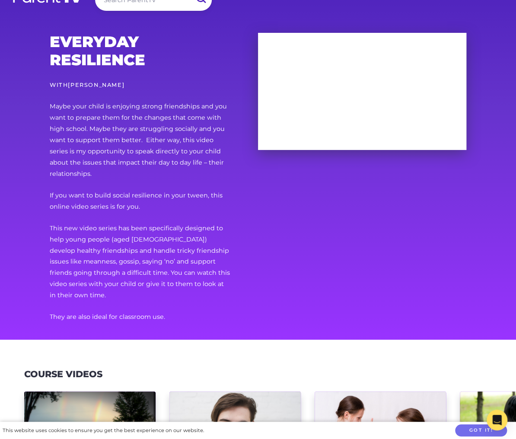
scroll to position [35, 0]
